Goal: Information Seeking & Learning: Learn about a topic

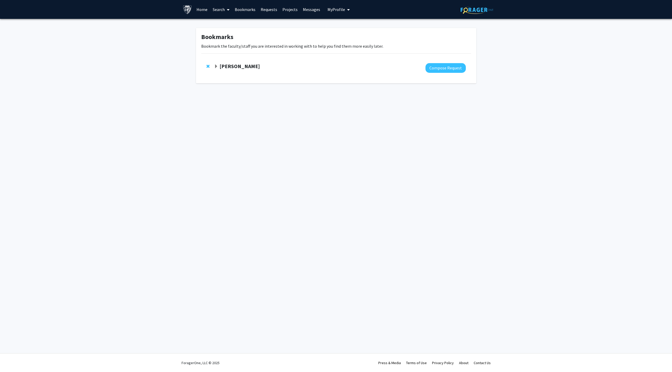
click at [225, 10] on span at bounding box center [227, 10] width 5 height 18
click at [228, 24] on span "Faculty/Staff" at bounding box center [229, 24] width 38 height 10
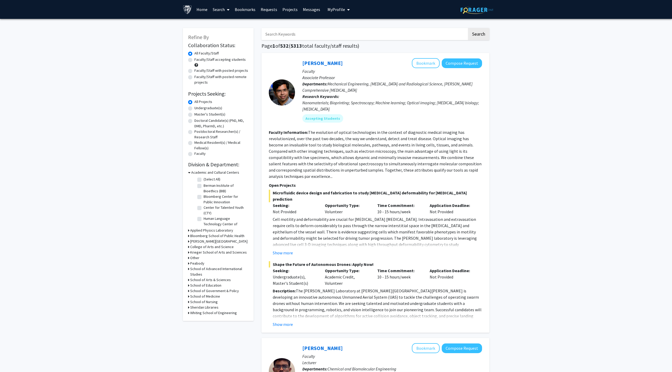
click at [284, 34] on input "Search Keywords" at bounding box center [364, 34] width 206 height 12
type input """
type input "f"
type input ""imaging" AND "Lab""
click at [468, 28] on button "Search" at bounding box center [478, 34] width 21 height 12
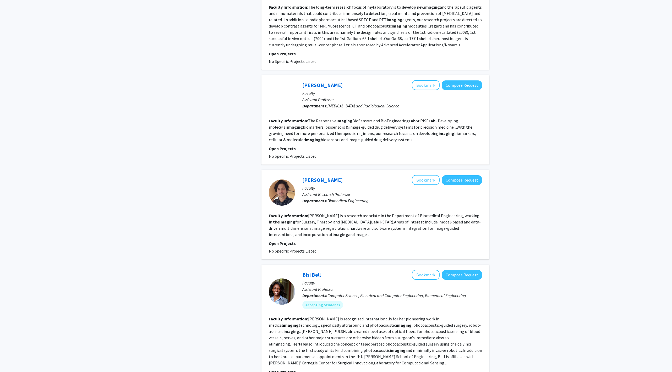
scroll to position [1043, 0]
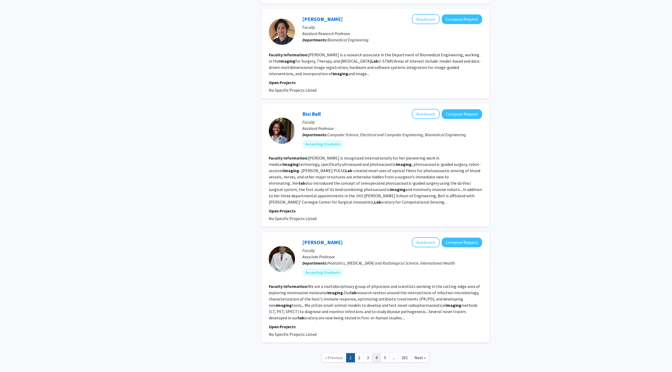
click at [380, 353] on link "4" at bounding box center [376, 357] width 9 height 9
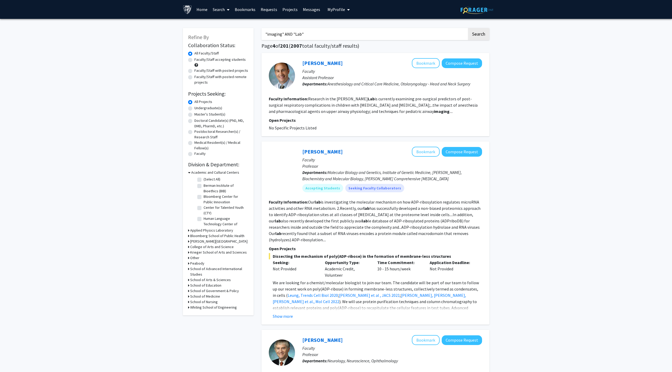
click at [221, 73] on label "Faculty/Staff with posted projects" at bounding box center [221, 70] width 54 height 5
click at [198, 71] on input "Faculty/Staff with posted projects" at bounding box center [195, 69] width 3 height 3
radio input "true"
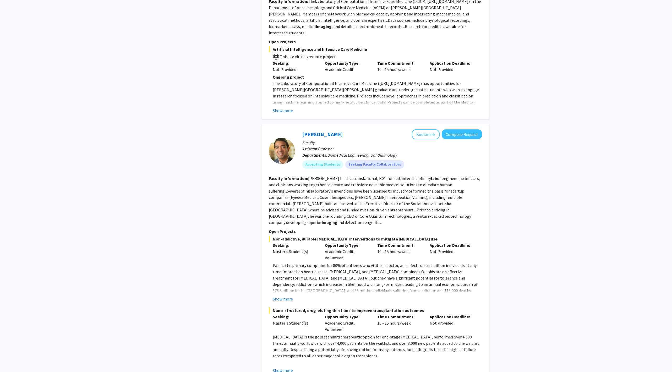
scroll to position [1703, 0]
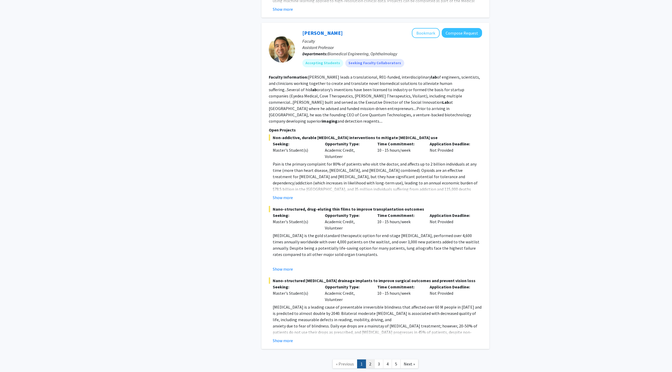
click at [372, 359] on link "2" at bounding box center [370, 363] width 9 height 9
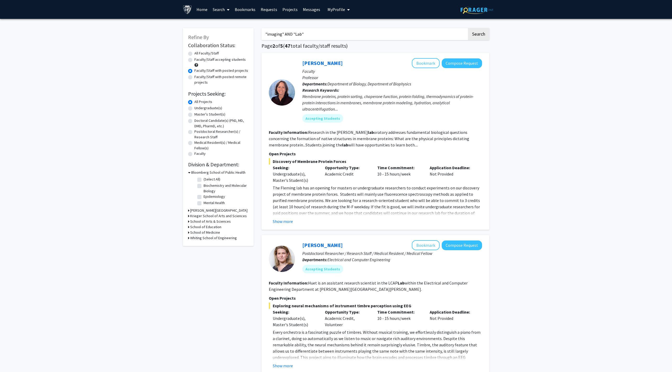
click at [336, 38] on input ""imaging" AND "Lab"" at bounding box center [364, 34] width 206 height 12
type input "neurooncology"
click at [468, 28] on button "Search" at bounding box center [478, 34] width 21 height 12
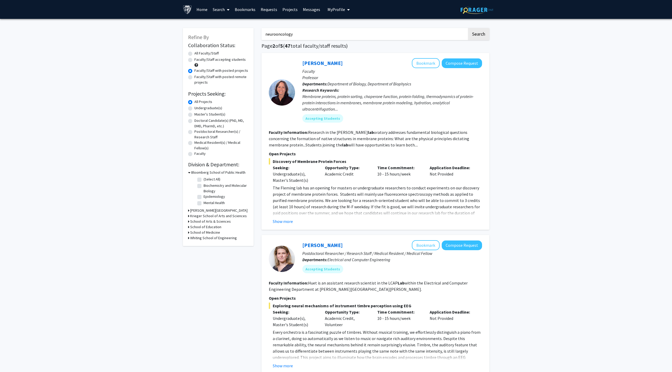
radio input "true"
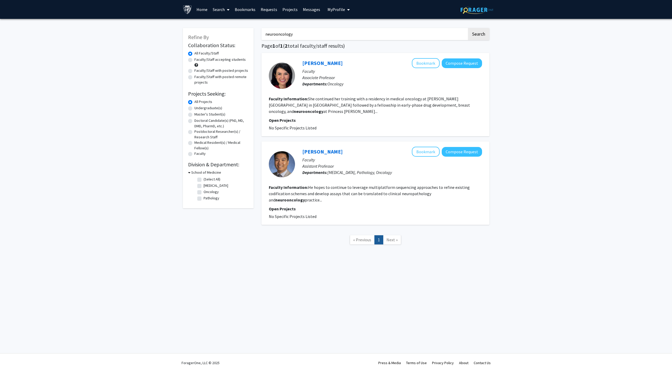
click at [277, 34] on input "neurooncology" at bounding box center [364, 34] width 206 height 12
type input "neuro-oncology"
click at [468, 28] on button "Search" at bounding box center [478, 34] width 21 height 12
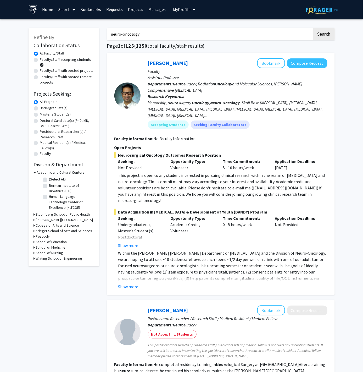
click at [178, 107] on div "Mentorship, Neuro surgery, Oncology , Neuro - Oncology , Skull Base [MEDICAL_DA…" at bounding box center [238, 109] width 180 height 19
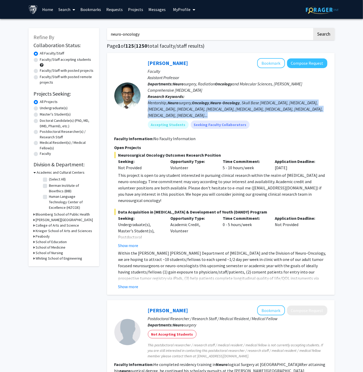
click at [178, 107] on div "Mentorship, Neuro surgery, Oncology , Neuro - Oncology , Skull Base [MEDICAL_DA…" at bounding box center [238, 109] width 180 height 19
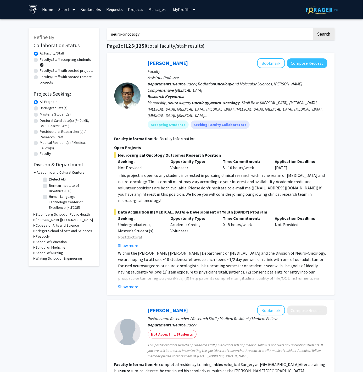
click at [201, 105] on div "Mentorship, Neuro surgery, Oncology , Neuro - Oncology , Skull Base [MEDICAL_DA…" at bounding box center [238, 109] width 180 height 19
click at [247, 215] on p "Time Commitment:" at bounding box center [245, 218] width 45 height 6
click at [250, 215] on p "Time Commitment:" at bounding box center [245, 218] width 45 height 6
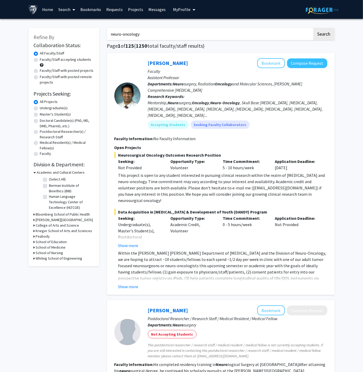
click at [298, 100] on div "Mentorship, Neuro surgery, Oncology , Neuro - Oncology , Skull Base [MEDICAL_DA…" at bounding box center [238, 109] width 180 height 19
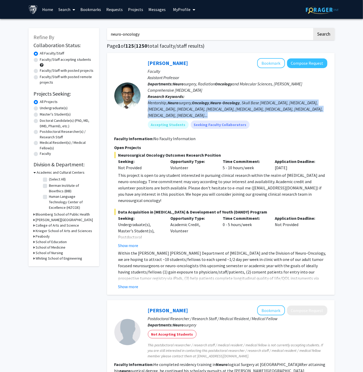
click at [298, 100] on div "Mentorship, Neuro surgery, Oncology , Neuro - Oncology , Skull Base [MEDICAL_DA…" at bounding box center [238, 109] width 180 height 19
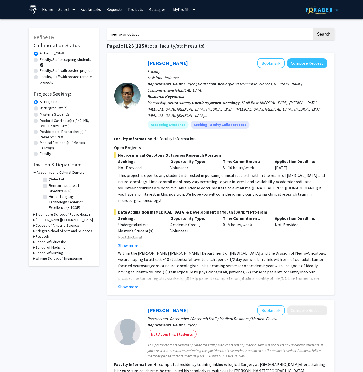
click at [285, 102] on div "Mentorship, Neuro surgery, Oncology , Neuro - Oncology , Skull Base [MEDICAL_DA…" at bounding box center [238, 109] width 180 height 19
click at [217, 82] on b "Oncology" at bounding box center [223, 83] width 17 height 5
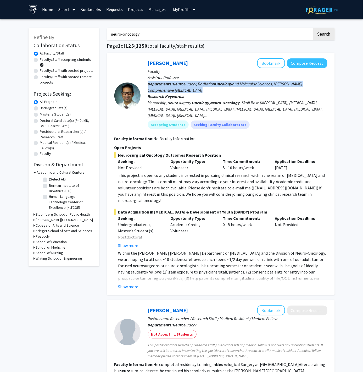
click at [217, 82] on b "Oncology" at bounding box center [223, 83] width 17 height 5
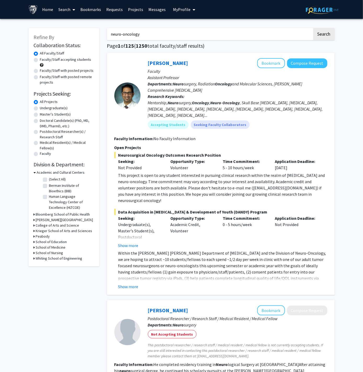
click at [228, 82] on b "Oncology" at bounding box center [223, 83] width 17 height 5
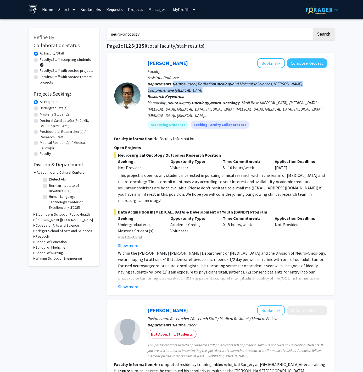
drag, startPoint x: 201, startPoint y: 92, endPoint x: 174, endPoint y: 83, distance: 28.2
click at [174, 83] on p "Departments: Neuro surgery, [MEDICAL_DATA] and Molecular Sciences, [PERSON_NAME…" at bounding box center [238, 87] width 180 height 13
click at [174, 83] on b "Neuro" at bounding box center [178, 83] width 11 height 5
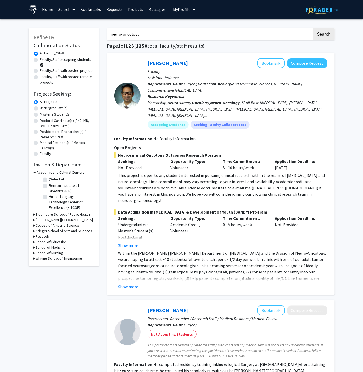
click at [236, 164] on p "Time Commitment:" at bounding box center [245, 161] width 45 height 6
click at [241, 163] on p "Time Commitment:" at bounding box center [245, 161] width 45 height 6
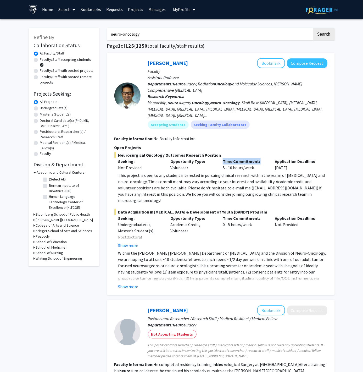
click at [241, 163] on p "Time Commitment:" at bounding box center [245, 161] width 45 height 6
click at [226, 219] on div "Time Commitment: 0 - 5 hours/week" at bounding box center [245, 232] width 52 height 34
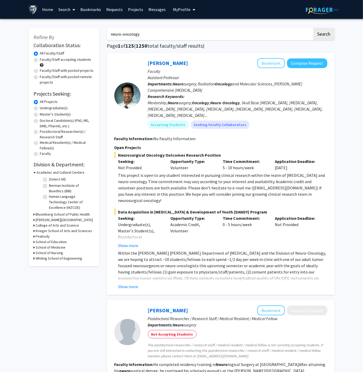
click at [235, 218] on div "Time Commitment: 0 - 5 hours/week" at bounding box center [245, 232] width 52 height 34
drag, startPoint x: 254, startPoint y: 219, endPoint x: 224, endPoint y: 219, distance: 29.3
click at [224, 219] on div "Time Commitment: 0 - 5 hours/week" at bounding box center [245, 232] width 52 height 34
drag, startPoint x: 223, startPoint y: 217, endPoint x: 251, endPoint y: 216, distance: 27.8
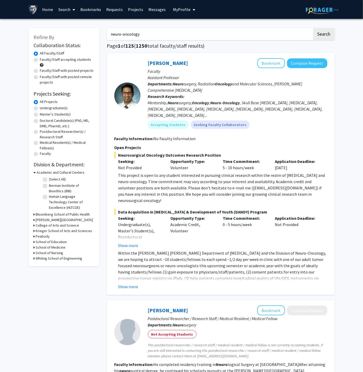
click at [251, 216] on div "Time Commitment: 0 - 5 hours/week" at bounding box center [245, 232] width 52 height 34
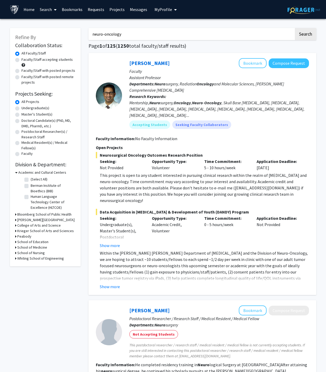
click at [205, 186] on div "This project is open to any student interested in pursuing clinical research wi…" at bounding box center [204, 187] width 209 height 31
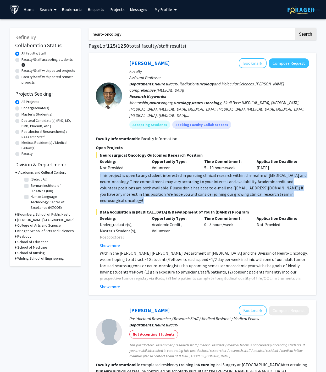
click at [205, 186] on div "This project is open to any student interested in pursuing clinical research wi…" at bounding box center [204, 187] width 209 height 31
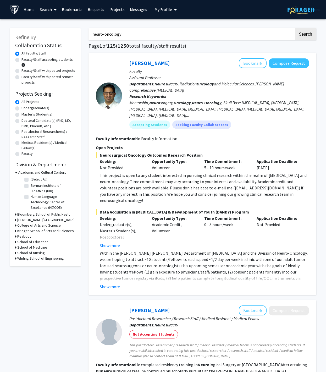
click at [211, 186] on div "This project is open to any student interested in pursuing clinical research wi…" at bounding box center [204, 187] width 209 height 31
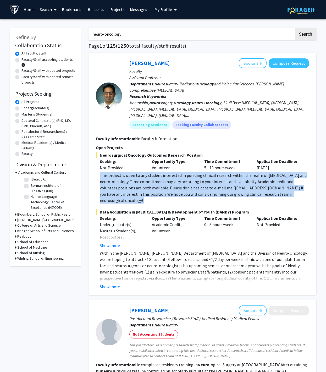
click at [211, 186] on div "This project is open to any student interested in pursuing clinical research wi…" at bounding box center [204, 187] width 209 height 31
copy div "This project is open to any student interested in pursuing clinical research wi…"
click at [174, 86] on span "Neuro surgery, [MEDICAL_DATA] and Molecular Sciences, [PERSON_NAME][GEOGRAPHIC_…" at bounding box center [206, 87] width 155 height 12
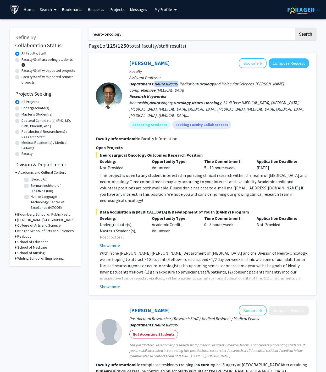
click at [174, 86] on span "Neuro surgery, [MEDICAL_DATA] and Molecular Sciences, [PERSON_NAME][GEOGRAPHIC_…" at bounding box center [206, 87] width 155 height 12
click at [185, 81] on p "Departments: Neuro surgery, [MEDICAL_DATA] and Molecular Sciences, [PERSON_NAME…" at bounding box center [219, 87] width 180 height 13
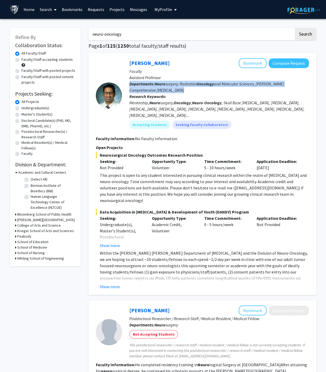
click at [185, 81] on p "Departments: Neuro surgery, [MEDICAL_DATA] and Molecular Sciences, [PERSON_NAME…" at bounding box center [219, 87] width 180 height 13
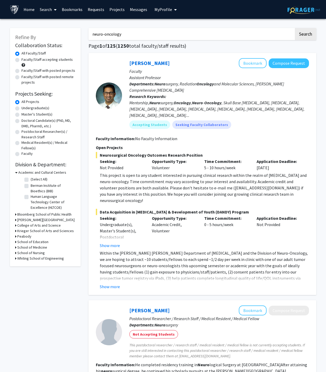
click at [192, 82] on span "Neuro surgery, [MEDICAL_DATA] and Molecular Sciences, [PERSON_NAME][GEOGRAPHIC_…" at bounding box center [206, 87] width 155 height 12
click at [262, 103] on div "Mentorship, Neuro surgery, Oncology , Neuro - Oncology , Skull Base [MEDICAL_DA…" at bounding box center [219, 109] width 180 height 19
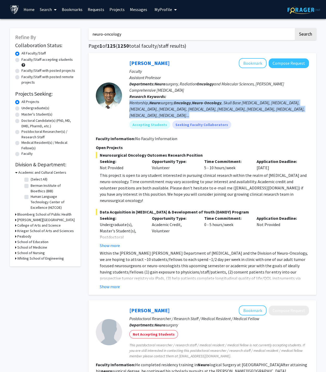
click at [262, 103] on div "Mentorship, Neuro surgery, Oncology , Neuro - Oncology , Skull Base [MEDICAL_DA…" at bounding box center [219, 109] width 180 height 19
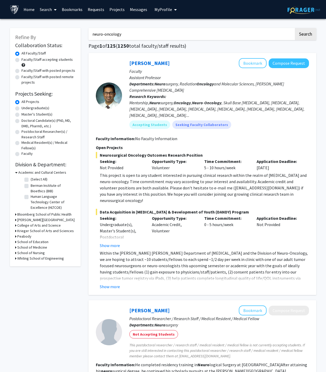
click at [270, 105] on div "Mentorship, Neuro surgery, Oncology , Neuro - Oncology , Skull Base [MEDICAL_DA…" at bounding box center [219, 109] width 180 height 19
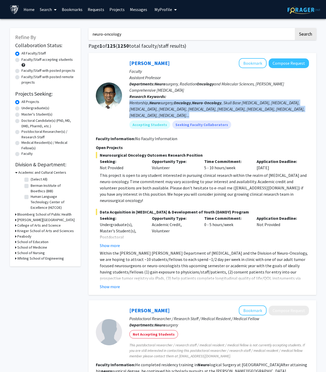
click at [270, 105] on div "Mentorship, Neuro surgery, Oncology , Neuro - Oncology , Skull Base [MEDICAL_DA…" at bounding box center [219, 109] width 180 height 19
click at [274, 104] on div "Mentorship, Neuro surgery, Oncology , Neuro - Oncology , Skull Base [MEDICAL_DA…" at bounding box center [219, 109] width 180 height 19
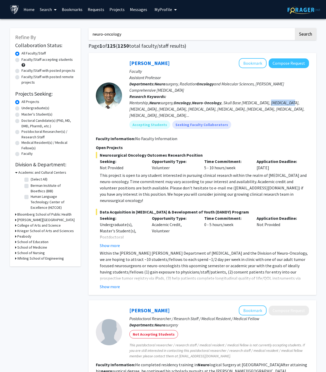
click at [274, 104] on div "Mentorship, Neuro surgery, Oncology , Neuro - Oncology , Skull Base [MEDICAL_DA…" at bounding box center [219, 109] width 180 height 19
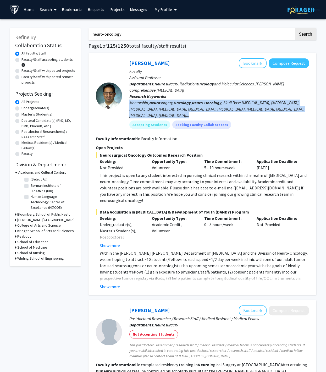
click at [274, 104] on div "Mentorship, Neuro surgery, Oncology , Neuro - Oncology , Skull Base [MEDICAL_DA…" at bounding box center [219, 109] width 180 height 19
click at [277, 103] on div "Mentorship, Neuro surgery, Oncology , Neuro - Oncology , Skull Base [MEDICAL_DA…" at bounding box center [219, 109] width 180 height 19
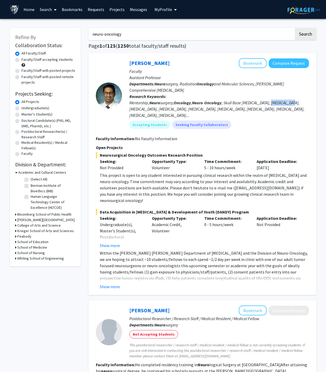
click at [277, 103] on div "Mentorship, Neuro surgery, Oncology , Neuro - Oncology , Skull Base [MEDICAL_DA…" at bounding box center [219, 109] width 180 height 19
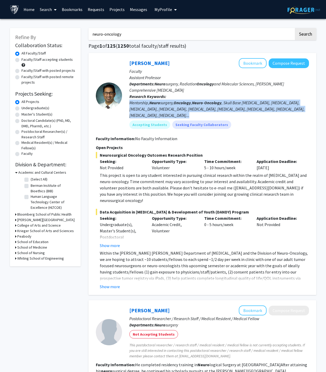
click at [277, 103] on div "Mentorship, Neuro surgery, Oncology , Neuro - Oncology , Skull Base [MEDICAL_DA…" at bounding box center [219, 109] width 180 height 19
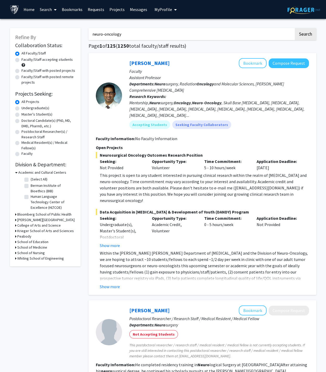
click at [277, 104] on div "Mentorship, Neuro surgery, Oncology , Neuro - Oncology , Skull Base [MEDICAL_DA…" at bounding box center [219, 109] width 180 height 19
click at [276, 110] on div "Mentorship, Neuro surgery, Oncology , Neuro - Oncology , Skull Base [MEDICAL_DA…" at bounding box center [219, 109] width 180 height 19
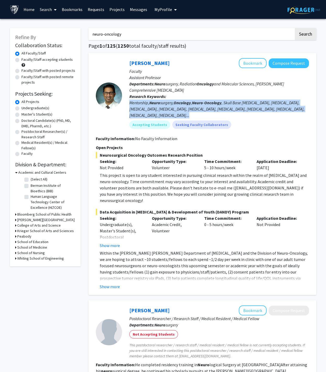
click at [276, 110] on div "Mentorship, Neuro surgery, Oncology , Neuro - Oncology , Skull Base [MEDICAL_DA…" at bounding box center [219, 109] width 180 height 19
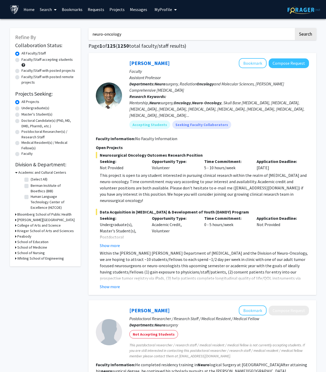
click at [282, 109] on div "Mentorship, Neuro surgery, Oncology , Neuro - Oncology , Skull Base [MEDICAL_DA…" at bounding box center [219, 109] width 180 height 19
click at [288, 106] on div "Mentorship, Neuro surgery, Oncology , Neuro - Oncology , Skull Base [MEDICAL_DA…" at bounding box center [219, 109] width 180 height 19
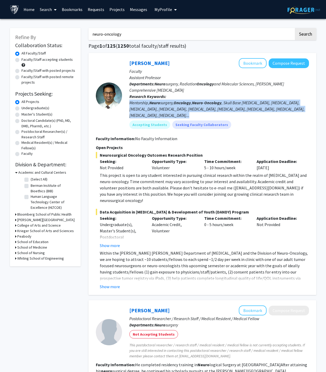
click at [288, 106] on div "Mentorship, Neuro surgery, Oncology , Neuro - Oncology , Skull Base [MEDICAL_DA…" at bounding box center [219, 109] width 180 height 19
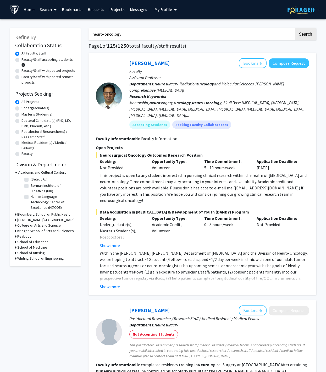
click at [293, 109] on div "Mentorship, Neuro surgery, Oncology , Neuro - Oncology , Skull Base [MEDICAL_DA…" at bounding box center [219, 109] width 180 height 19
click at [218, 109] on div "Mentorship, Neuro surgery, Oncology , Neuro - Oncology , Skull Base [MEDICAL_DA…" at bounding box center [219, 109] width 180 height 19
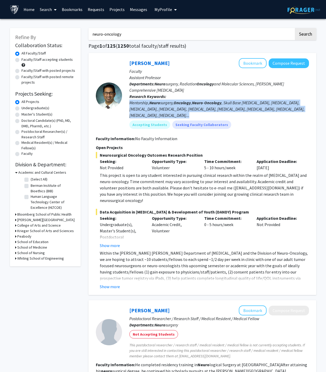
click at [218, 109] on div "Mentorship, Neuro surgery, Oncology , Neuro - Oncology , Skull Base [MEDICAL_DA…" at bounding box center [219, 109] width 180 height 19
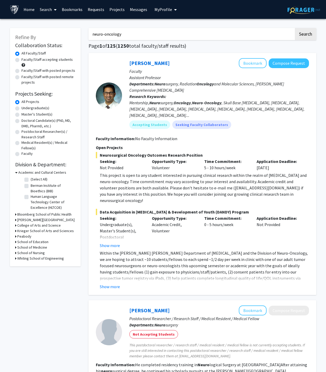
click at [225, 109] on div "Mentorship, Neuro surgery, Oncology , Neuro - Oncology , Skull Base [MEDICAL_DA…" at bounding box center [219, 109] width 180 height 19
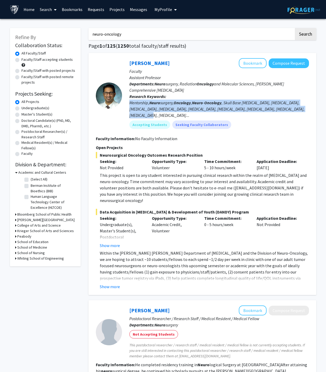
drag, startPoint x: 160, startPoint y: 114, endPoint x: 130, endPoint y: 104, distance: 31.6
click at [130, 104] on div "Mentorship, Neuro surgery, Oncology , Neuro - Oncology , Skull Base [MEDICAL_DA…" at bounding box center [219, 109] width 180 height 19
drag, startPoint x: 130, startPoint y: 104, endPoint x: 157, endPoint y: 113, distance: 28.4
click at [157, 113] on div "Mentorship, Neuro surgery, Oncology , Neuro - Oncology , Skull Base [MEDICAL_DA…" at bounding box center [219, 109] width 180 height 19
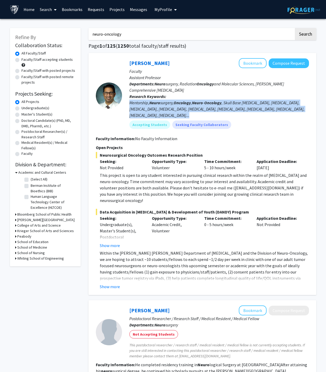
click at [157, 113] on div "Mentorship, Neuro surgery, Oncology , Neuro - Oncology , Skull Base [MEDICAL_DA…" at bounding box center [219, 109] width 180 height 19
drag, startPoint x: 147, startPoint y: 114, endPoint x: 128, endPoint y: 105, distance: 21.3
click at [128, 105] on div "[PERSON_NAME] Bookmark Compose Request Faculty Assistant Professor Departments:…" at bounding box center [215, 95] width 187 height 75
drag, startPoint x: 130, startPoint y: 103, endPoint x: 148, endPoint y: 112, distance: 19.4
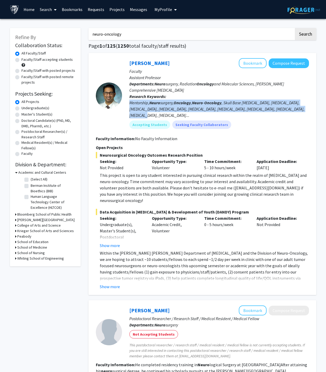
click at [148, 112] on div "Mentorship, Neuro surgery, Oncology , Neuro - Oncology , Skull Base [MEDICAL_DA…" at bounding box center [219, 109] width 180 height 19
drag, startPoint x: 148, startPoint y: 112, endPoint x: 129, endPoint y: 100, distance: 21.9
click at [129, 101] on div "Mentorship, Neuro surgery, Oncology , Neuro - Oncology , Skull Base [MEDICAL_DA…" at bounding box center [219, 109] width 180 height 19
click at [129, 100] on div "Mentorship, Neuro surgery, Oncology , Neuro - Oncology , Skull Base [MEDICAL_DA…" at bounding box center [219, 109] width 180 height 19
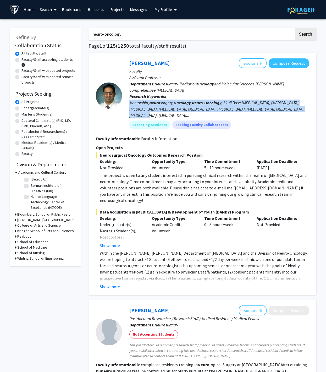
drag, startPoint x: 129, startPoint y: 100, endPoint x: 147, endPoint y: 112, distance: 21.7
click at [147, 112] on div "Mentorship, Neuro surgery, Oncology , Neuro - Oncology , Skull Base [MEDICAL_DA…" at bounding box center [219, 109] width 180 height 19
drag, startPoint x: 146, startPoint y: 113, endPoint x: 130, endPoint y: 104, distance: 18.6
click at [130, 104] on div "Mentorship, Neuro surgery, Oncology , Neuro - Oncology , Skull Base [MEDICAL_DA…" at bounding box center [219, 109] width 180 height 19
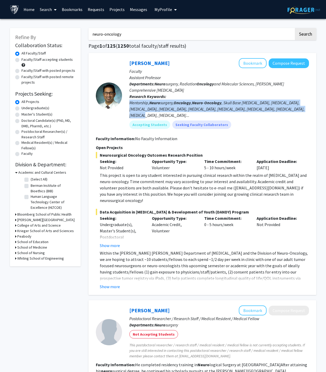
click at [130, 104] on div "Mentorship, Neuro surgery, Oncology , Neuro - Oncology , Skull Base [MEDICAL_DA…" at bounding box center [219, 109] width 180 height 19
drag, startPoint x: 130, startPoint y: 102, endPoint x: 147, endPoint y: 114, distance: 21.2
click at [147, 114] on div "Mentorship, Neuro surgery, Oncology , Neuro - Oncology , Skull Base [MEDICAL_DA…" at bounding box center [219, 109] width 180 height 19
click at [165, 104] on div "Mentorship, Neuro surgery, Oncology , Neuro - Oncology , Skull Base [MEDICAL_DA…" at bounding box center [219, 109] width 180 height 19
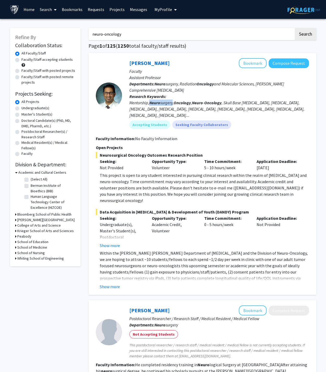
click at [165, 104] on div "Mentorship, Neuro surgery, Oncology , Neuro - Oncology , Skull Base [MEDICAL_DA…" at bounding box center [219, 109] width 180 height 19
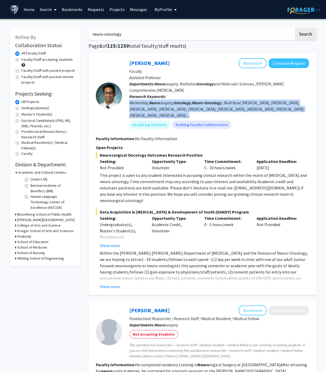
click at [165, 104] on div "Mentorship, Neuro surgery, Oncology , Neuro - Oncology , Skull Base [MEDICAL_DA…" at bounding box center [219, 109] width 180 height 19
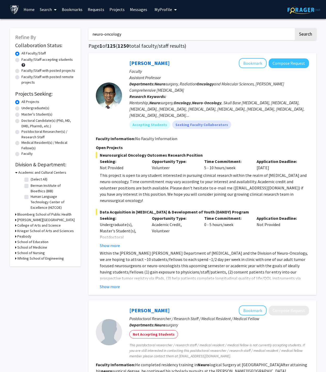
click at [176, 104] on b "Oncology" at bounding box center [182, 102] width 17 height 5
